Goal: Task Accomplishment & Management: Use online tool/utility

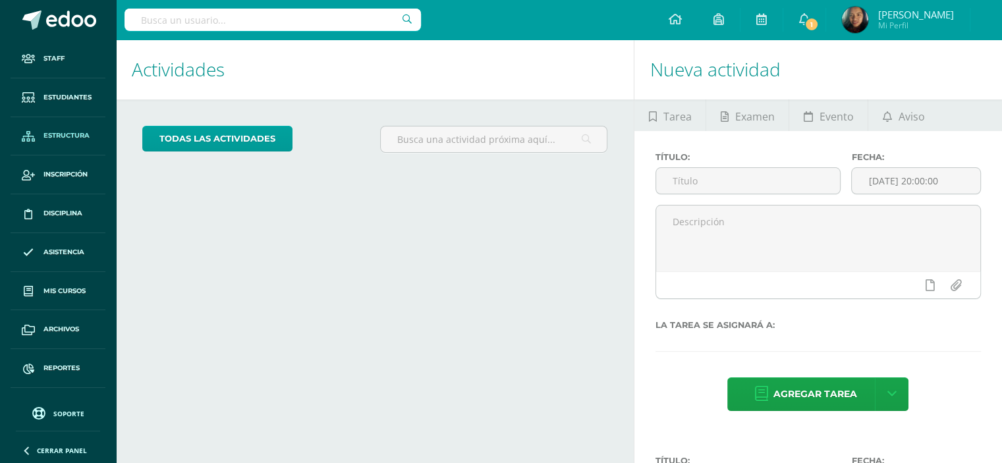
click at [68, 132] on span "Estructura" at bounding box center [66, 135] width 46 height 11
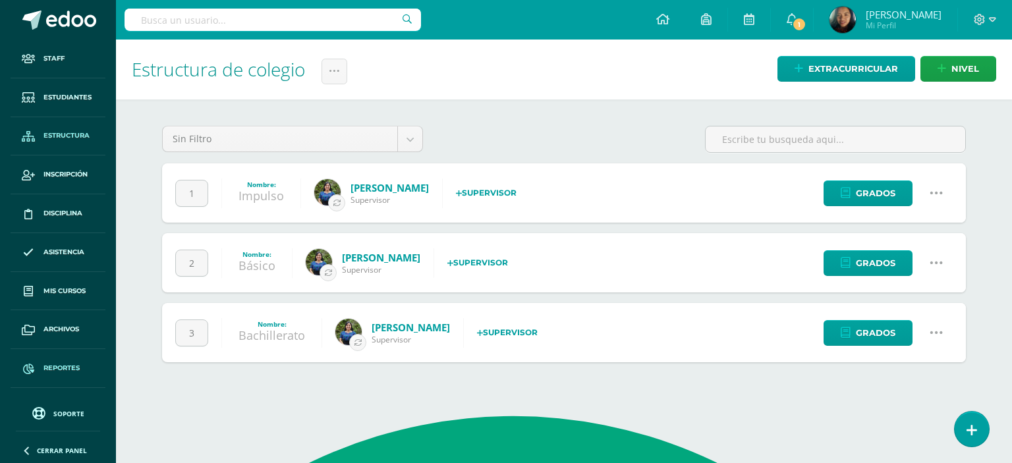
click at [63, 368] on span "Reportes" at bounding box center [61, 368] width 36 height 11
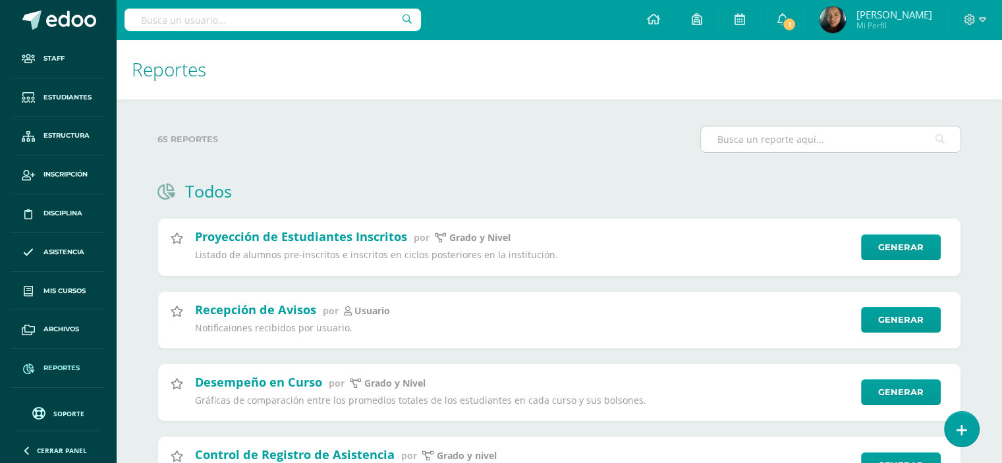
click at [726, 132] on input "text" at bounding box center [830, 139] width 259 height 26
type input "b"
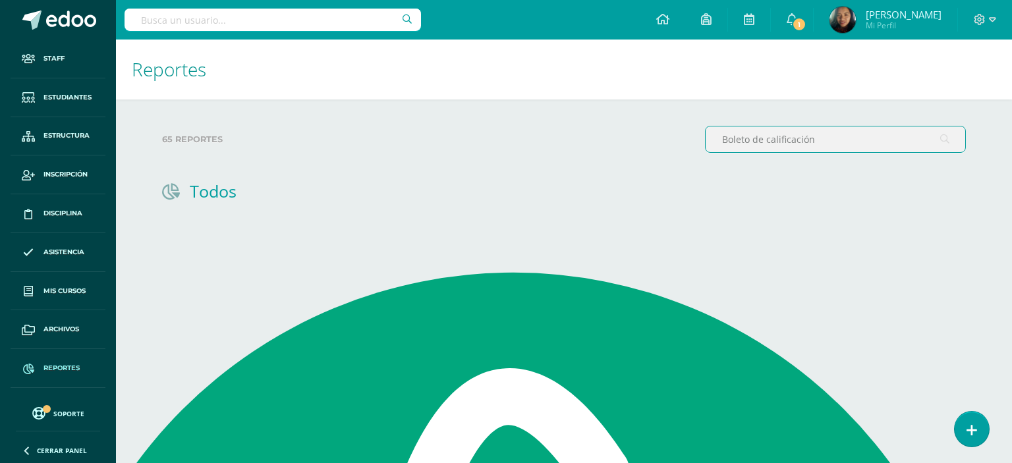
click at [830, 147] on input "Boleto de calificación" at bounding box center [834, 139] width 259 height 26
type input "B"
type input "Boleto"
click at [65, 363] on span "Reportes" at bounding box center [61, 368] width 36 height 11
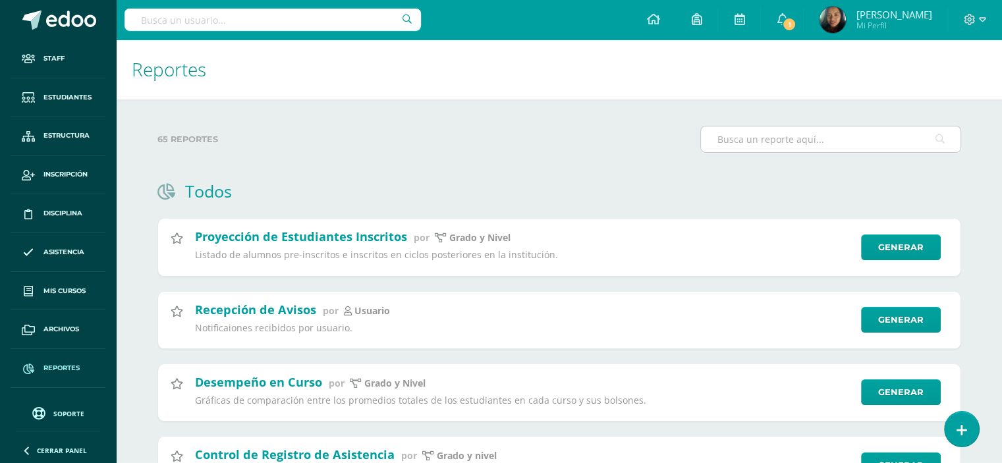
click at [772, 139] on input "text" at bounding box center [830, 139] width 259 height 26
type input "V"
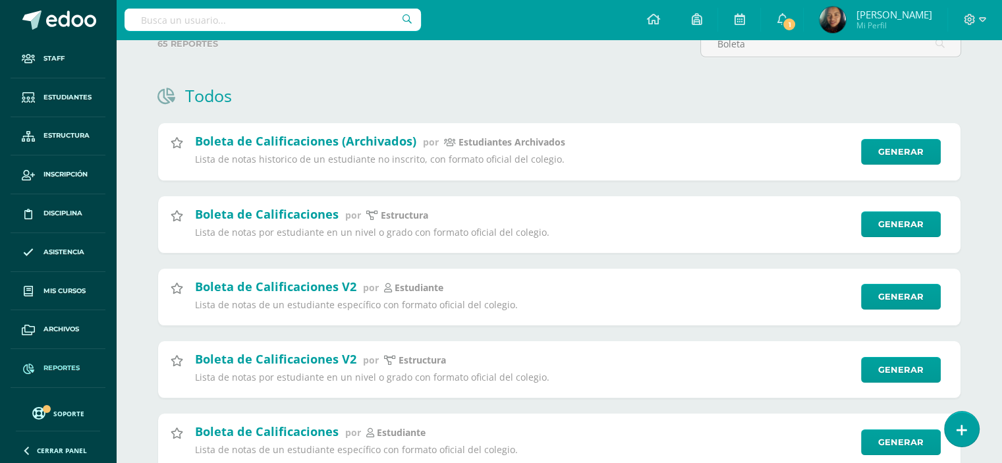
scroll to position [157, 0]
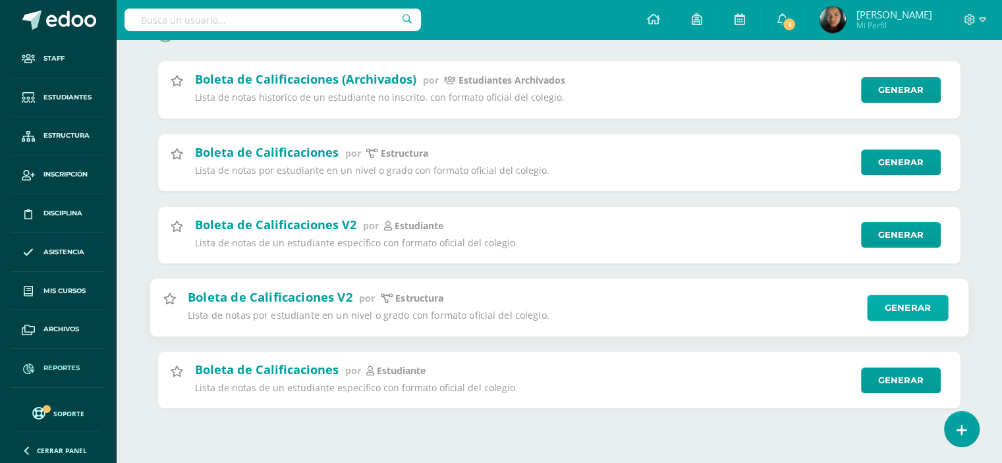
type input "Boleta"
click at [898, 319] on link "Generar" at bounding box center [907, 307] width 81 height 26
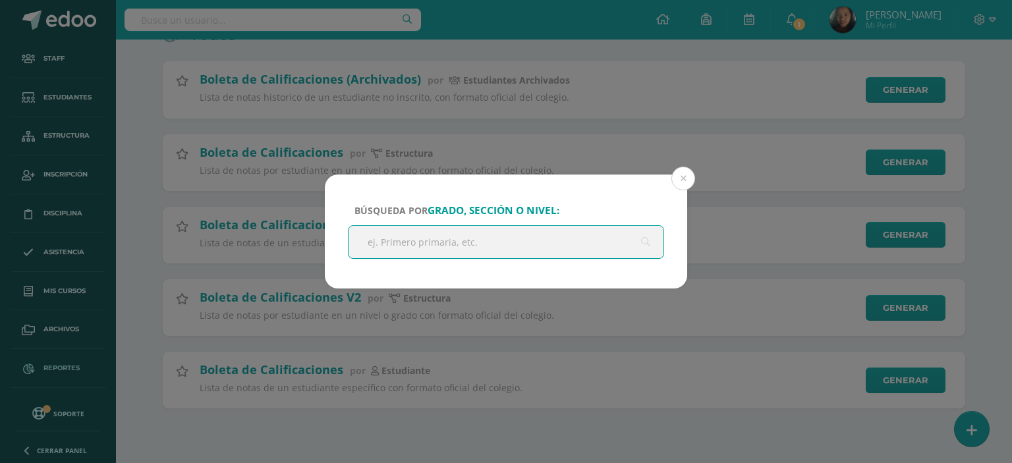
click at [443, 239] on input "text" at bounding box center [505, 242] width 315 height 32
type input "quinto"
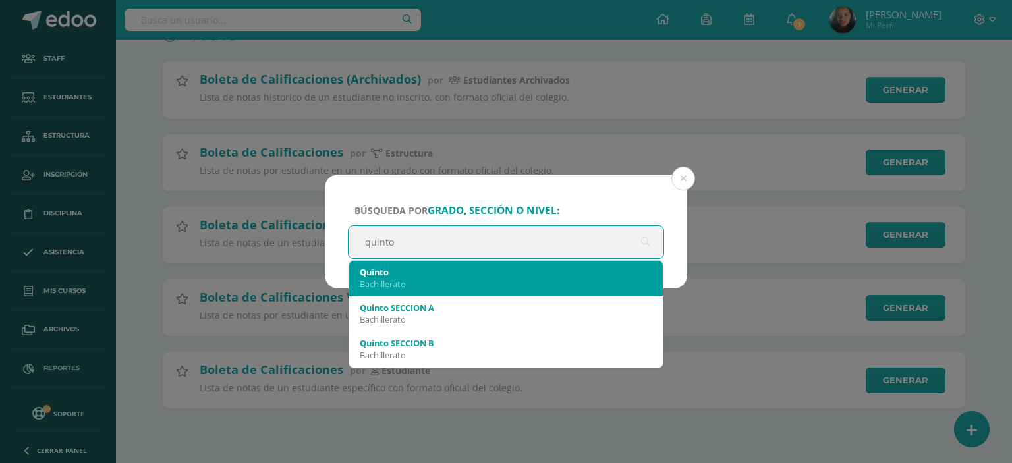
click at [415, 282] on div "Bachillerato" at bounding box center [506, 284] width 292 height 12
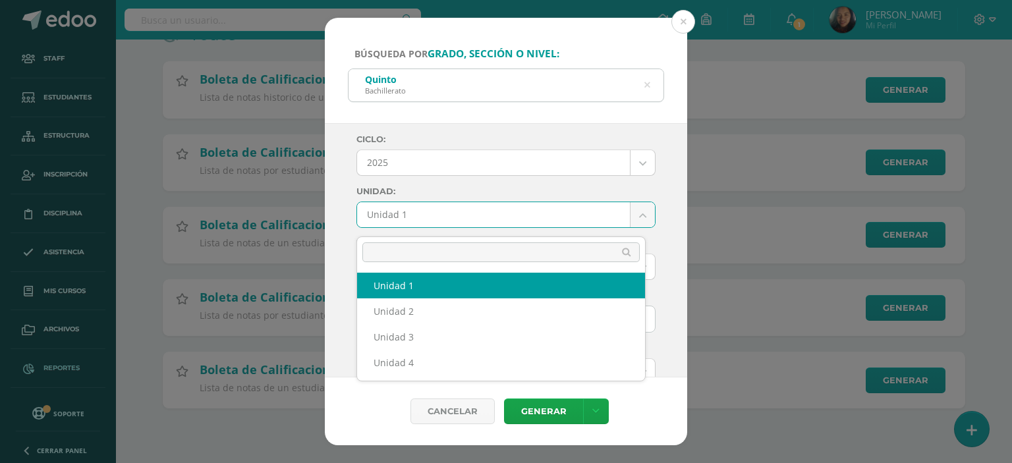
click at [633, 224] on body "Búsqueda por grado, sección o nivel: Quinto Bachillerato quinto Ciclo: 2025 202…" at bounding box center [506, 147] width 1012 height 608
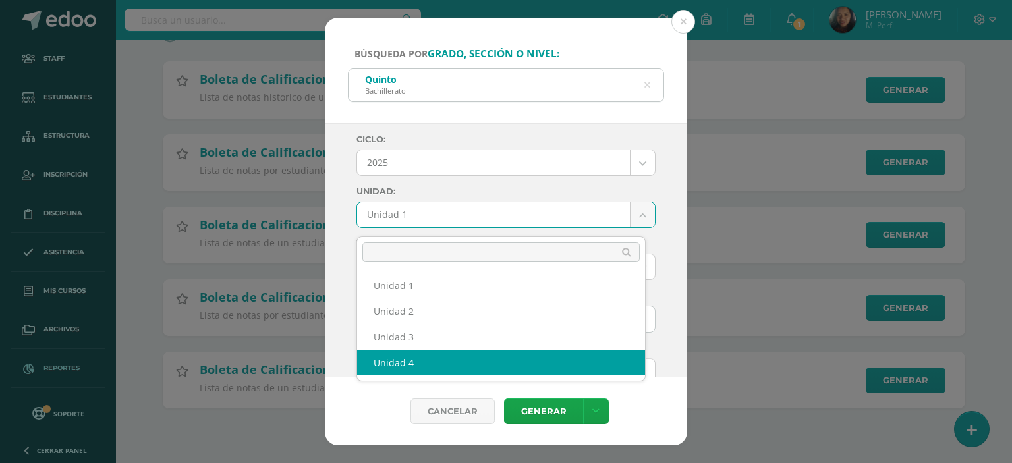
select select "Unidad 4"
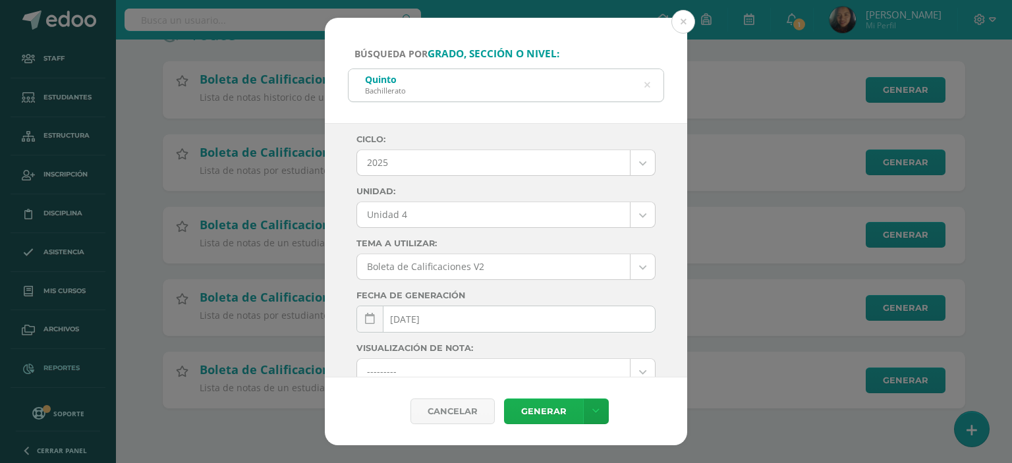
click at [543, 413] on link "Generar" at bounding box center [543, 411] width 79 height 26
click at [680, 28] on button at bounding box center [683, 22] width 24 height 24
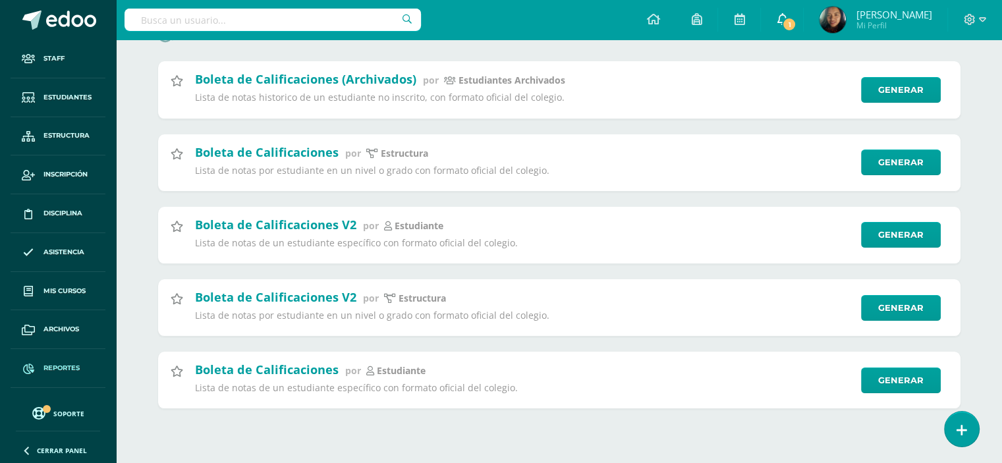
click at [796, 20] on link "1" at bounding box center [782, 20] width 42 height 40
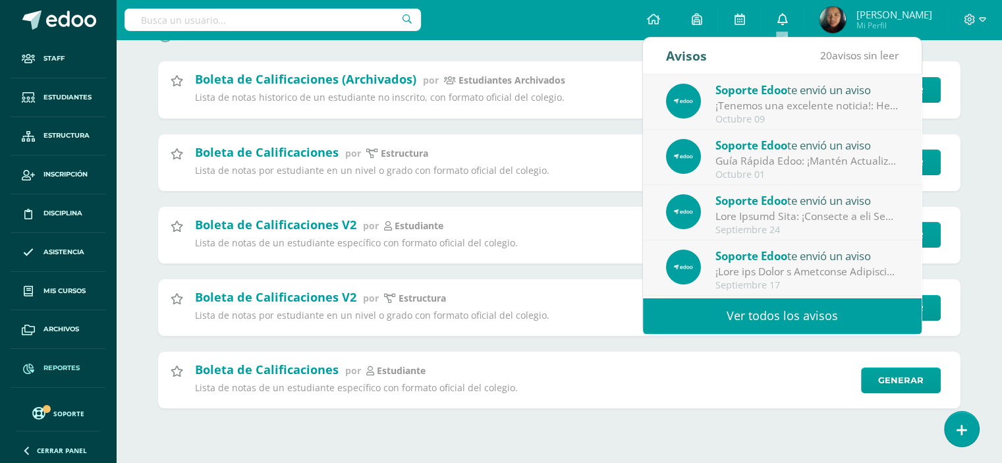
click at [788, 20] on link "0" at bounding box center [782, 20] width 42 height 40
